Goal: Navigation & Orientation: Find specific page/section

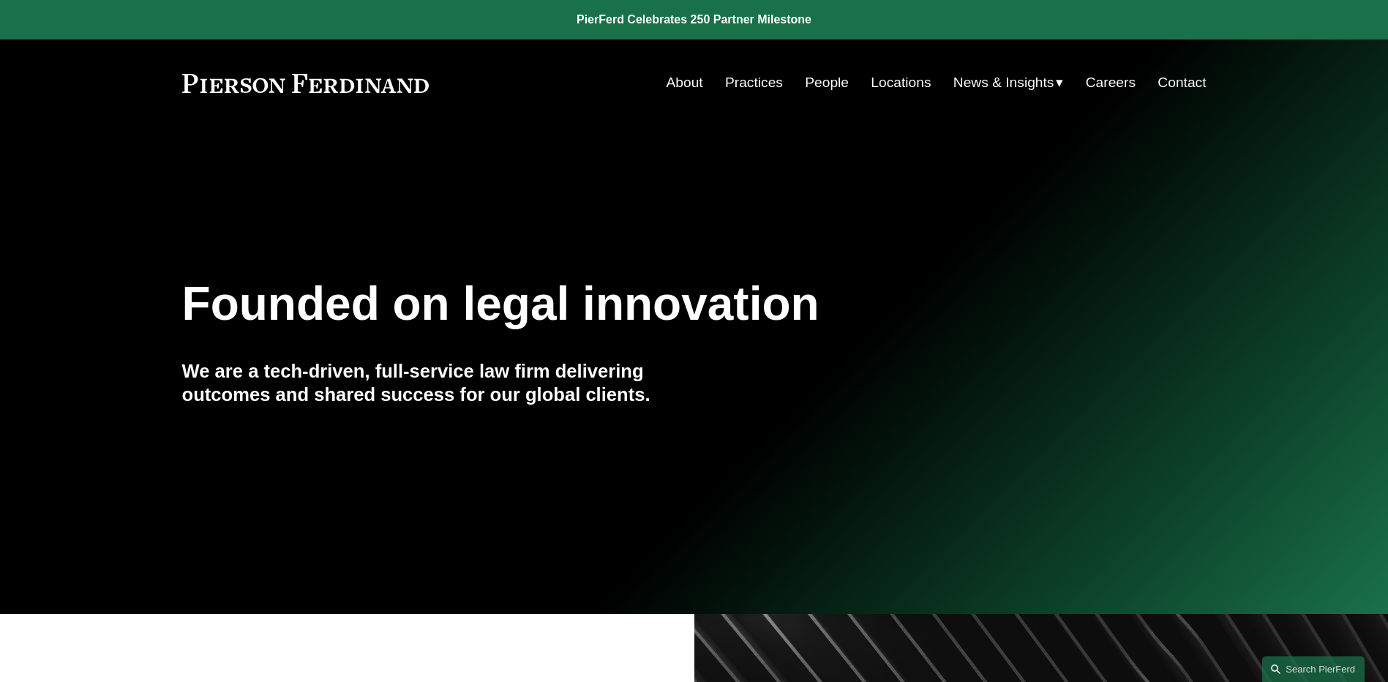
click at [816, 83] on link "People" at bounding box center [827, 83] width 44 height 28
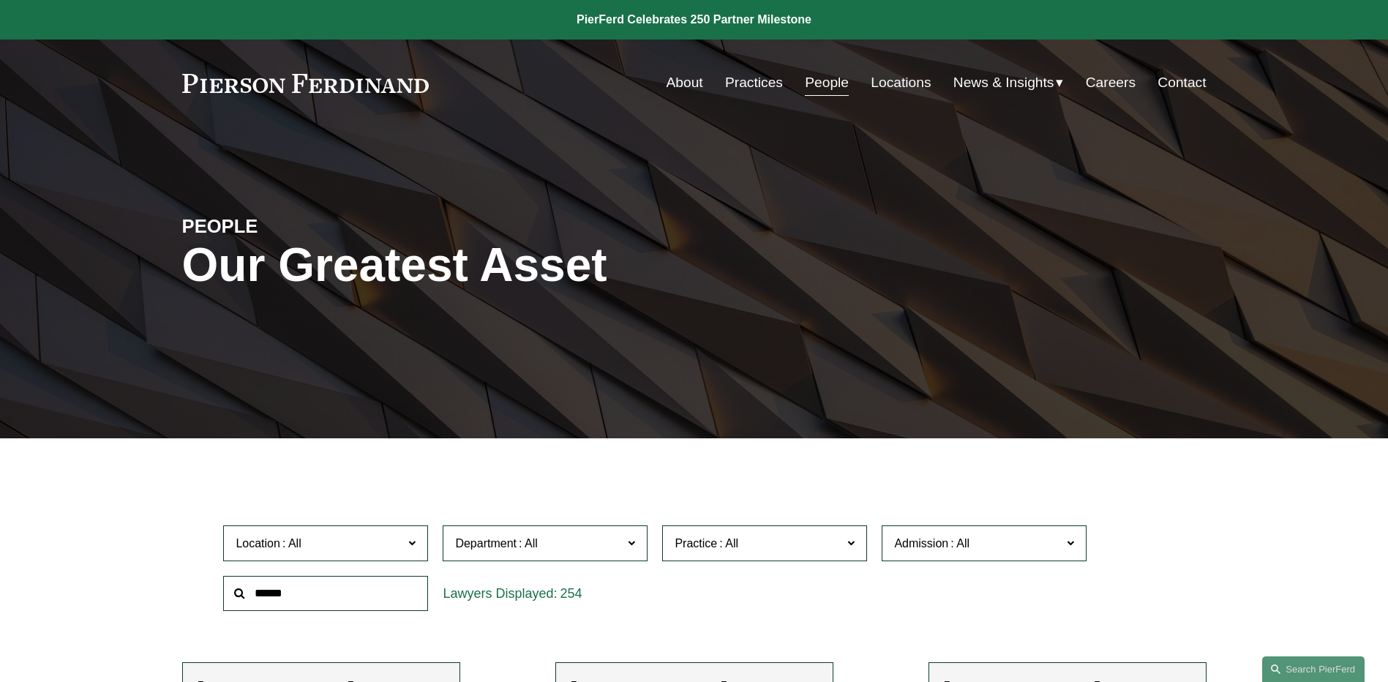
click at [0, 0] on span "News" at bounding box center [0, 0] width 0 height 0
